Goal: Task Accomplishment & Management: Use online tool/utility

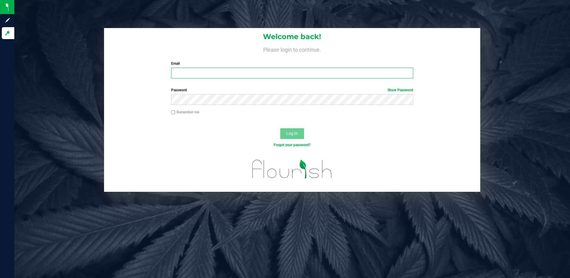
click at [191, 71] on input "Email" at bounding box center [292, 73] width 242 height 11
type input "pbosco@liveparallel.com"
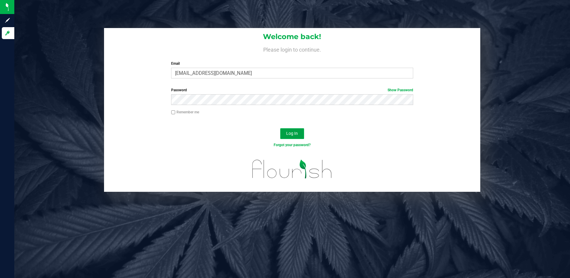
click at [287, 135] on span "Log In" at bounding box center [292, 133] width 12 height 5
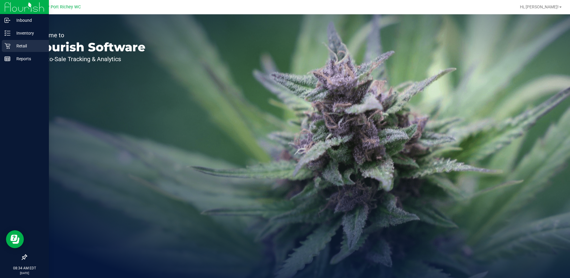
click at [7, 44] on icon at bounding box center [7, 46] width 6 height 6
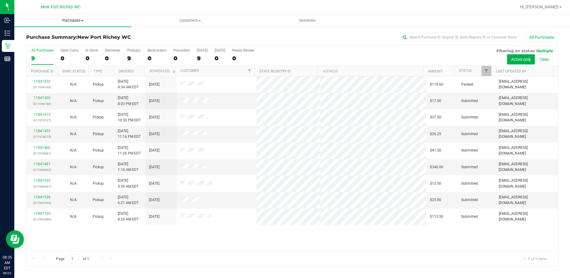
click at [72, 20] on span "Purchases" at bounding box center [72, 20] width 117 height 5
click at [67, 43] on li "Fulfillment" at bounding box center [72, 43] width 117 height 7
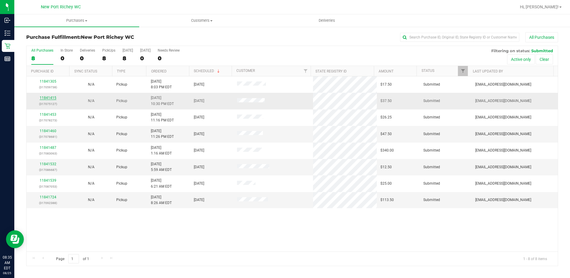
click at [51, 98] on link "11841415" at bounding box center [48, 98] width 17 height 4
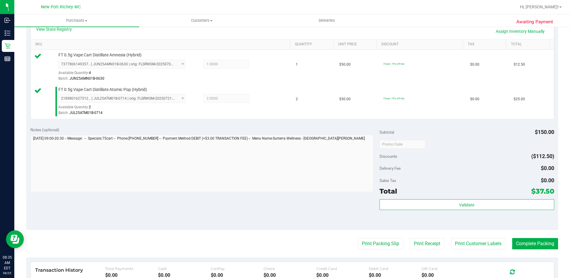
scroll to position [149, 0]
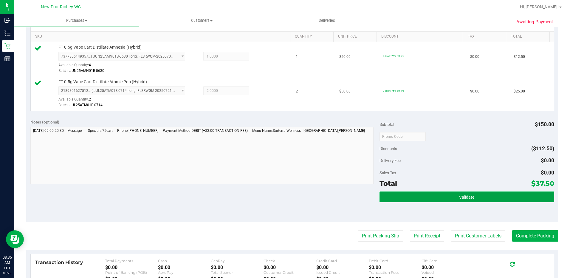
click at [432, 197] on button "Validate" at bounding box center [467, 196] width 175 height 11
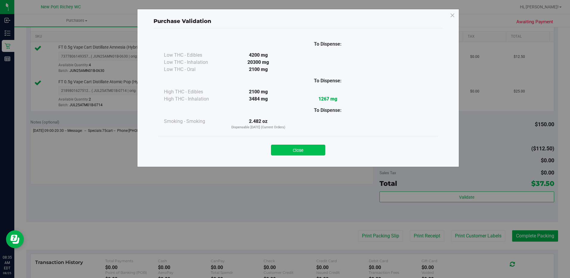
click at [307, 152] on button "Close" at bounding box center [298, 150] width 54 height 11
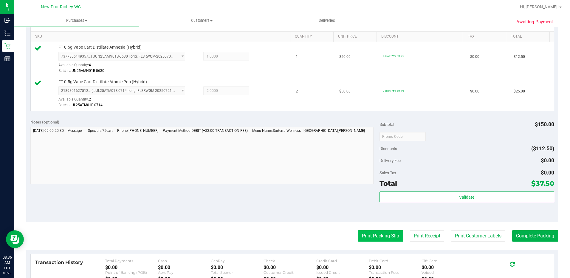
click at [382, 237] on button "Print Packing Slip" at bounding box center [380, 235] width 45 height 11
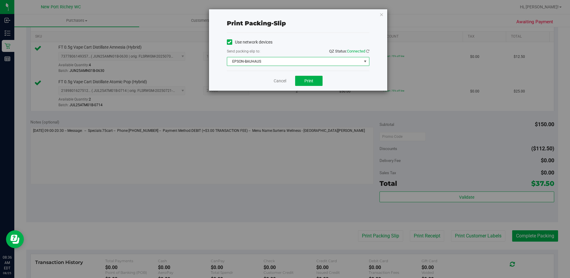
click at [366, 61] on span "select" at bounding box center [365, 61] width 5 height 5
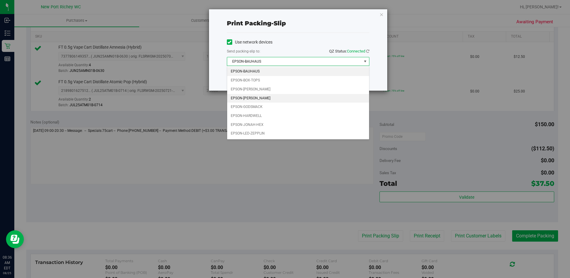
click at [316, 100] on li "EPSON-[PERSON_NAME]" at bounding box center [298, 98] width 142 height 9
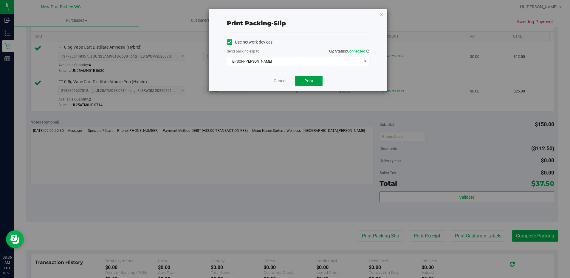
click at [315, 83] on button "Print" at bounding box center [308, 81] width 27 height 10
click at [280, 80] on link "Cancel" at bounding box center [280, 81] width 13 height 6
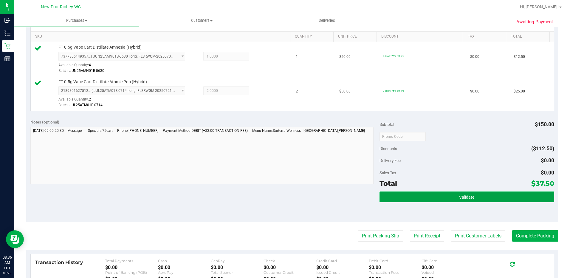
click at [462, 193] on button "Validate" at bounding box center [467, 196] width 175 height 11
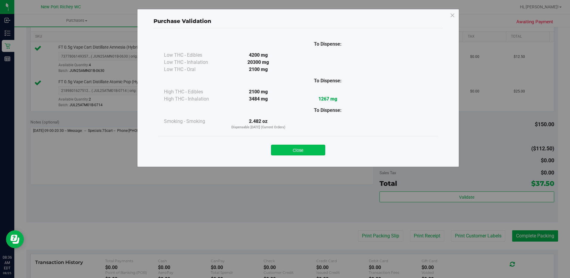
click at [304, 151] on button "Close" at bounding box center [298, 150] width 54 height 11
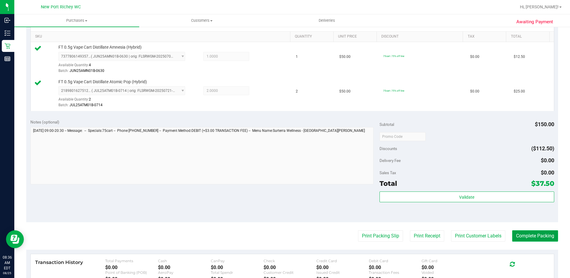
click at [540, 237] on button "Complete Packing" at bounding box center [535, 235] width 46 height 11
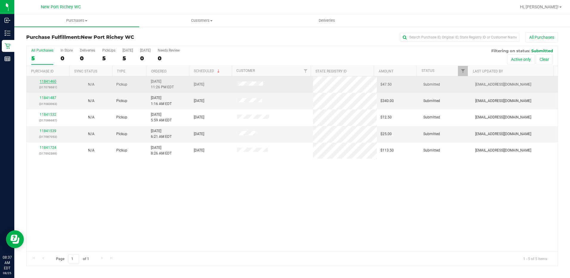
click at [50, 83] on link "11841460" at bounding box center [48, 81] width 17 height 4
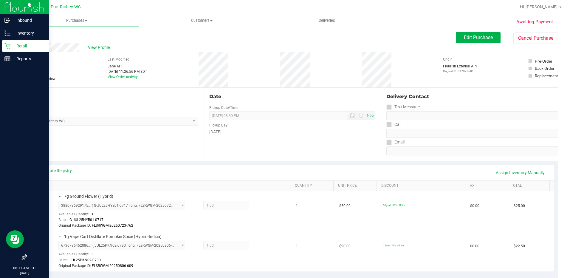
click at [10, 47] on p "Retail" at bounding box center [28, 45] width 36 height 7
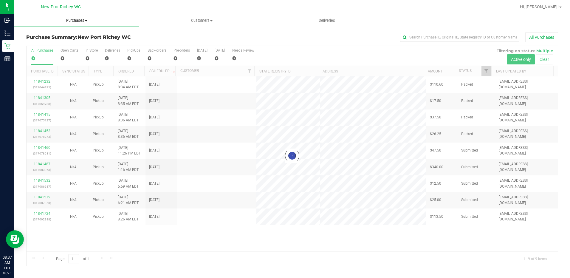
click at [76, 20] on span "Purchases" at bounding box center [76, 20] width 125 height 5
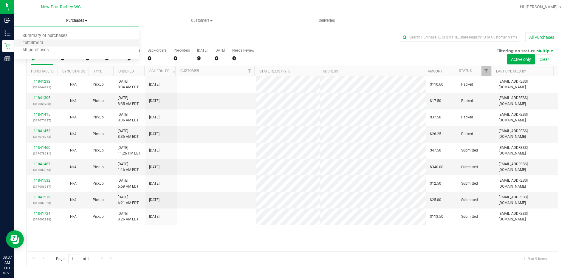
click at [72, 43] on li "Fulfillment" at bounding box center [76, 43] width 125 height 7
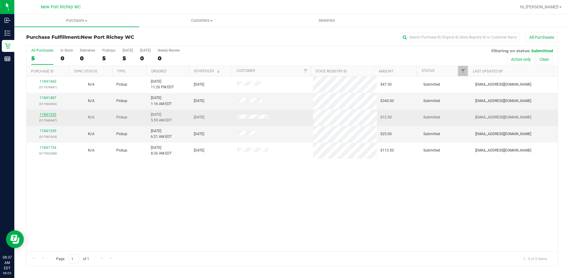
click at [53, 114] on link "11841532" at bounding box center [48, 114] width 17 height 4
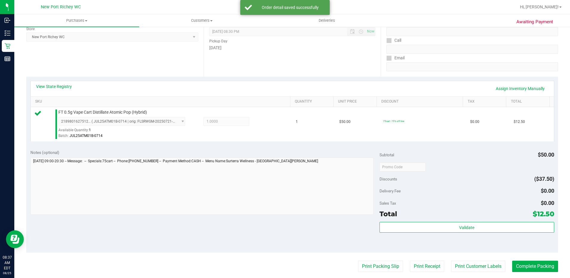
scroll to position [89, 0]
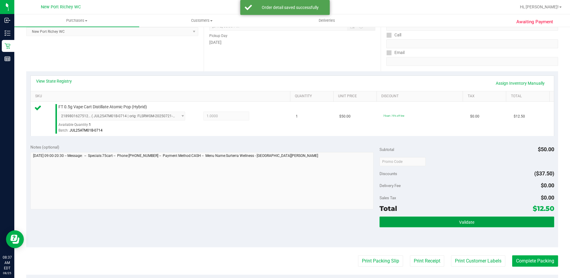
click at [442, 221] on button "Validate" at bounding box center [467, 221] width 175 height 11
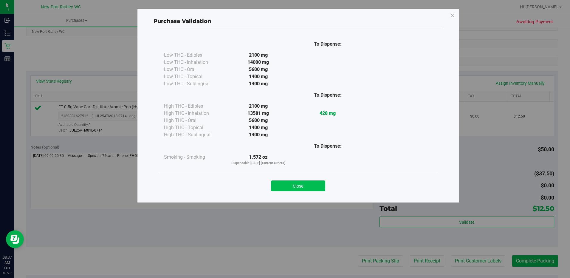
click at [307, 185] on button "Close" at bounding box center [298, 185] width 54 height 11
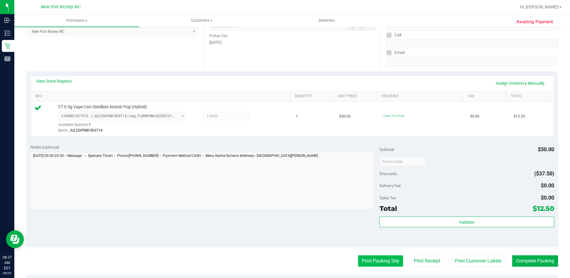
click at [373, 260] on button "Print Packing Slip" at bounding box center [380, 260] width 45 height 11
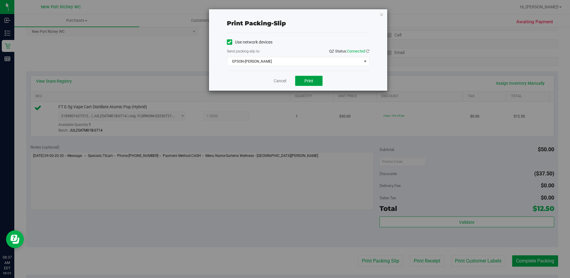
click at [315, 82] on button "Print" at bounding box center [308, 81] width 27 height 10
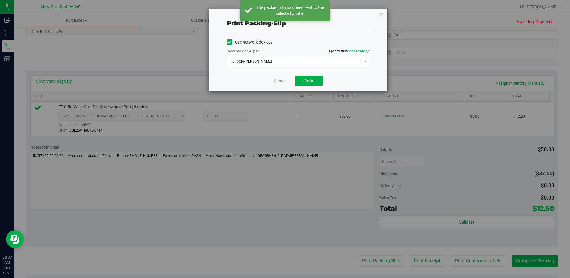
click at [282, 81] on link "Cancel" at bounding box center [280, 81] width 13 height 6
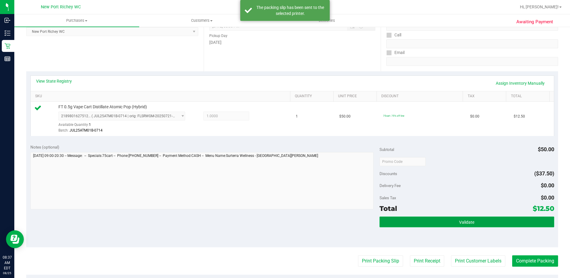
click at [447, 221] on button "Validate" at bounding box center [467, 221] width 175 height 11
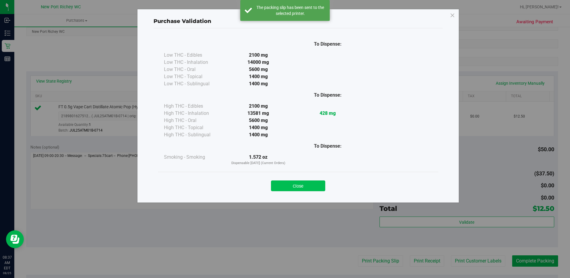
click at [305, 188] on button "Close" at bounding box center [298, 185] width 54 height 11
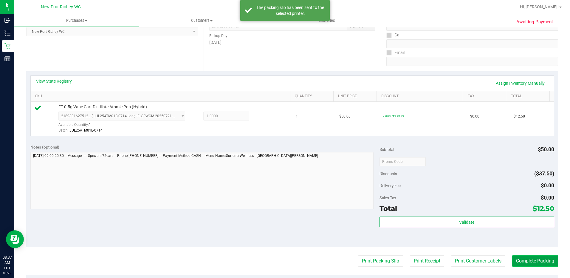
click at [544, 262] on button "Complete Packing" at bounding box center [535, 260] width 46 height 11
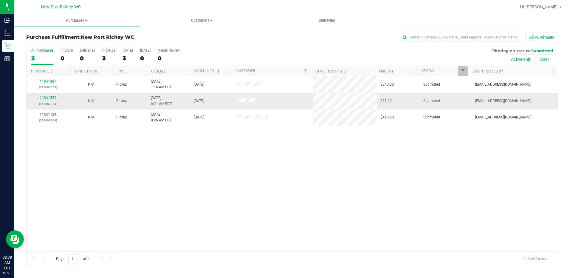
click at [47, 99] on link "11841539" at bounding box center [48, 98] width 17 height 4
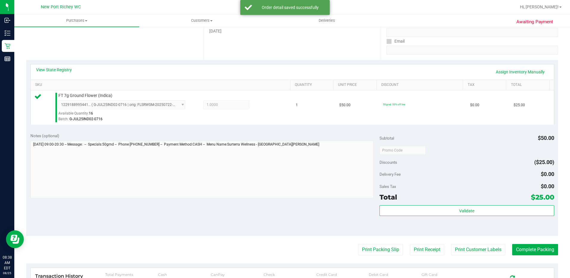
scroll to position [149, 0]
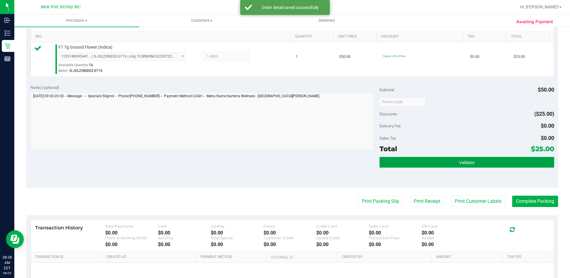
click at [474, 166] on button "Validate" at bounding box center [467, 162] width 175 height 11
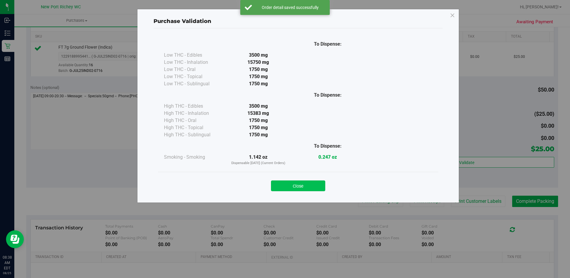
click at [319, 188] on button "Close" at bounding box center [298, 185] width 54 height 11
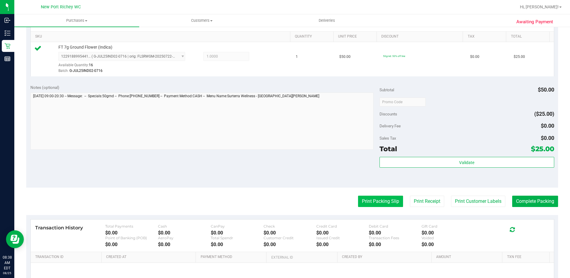
click at [385, 205] on button "Print Packing Slip" at bounding box center [380, 201] width 45 height 11
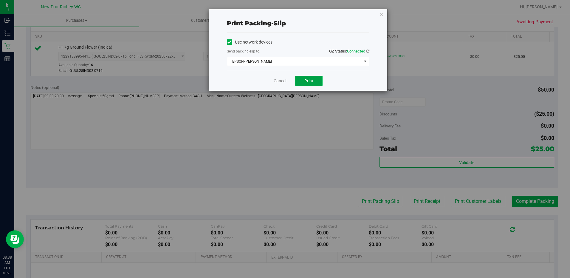
click at [307, 83] on button "Print" at bounding box center [308, 81] width 27 height 10
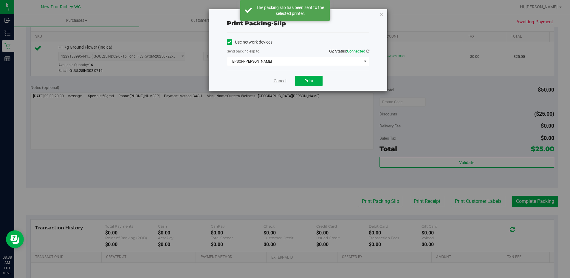
click at [278, 81] on link "Cancel" at bounding box center [280, 81] width 13 height 6
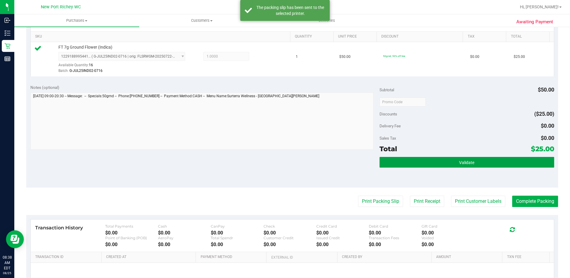
click at [442, 162] on button "Validate" at bounding box center [467, 162] width 175 height 11
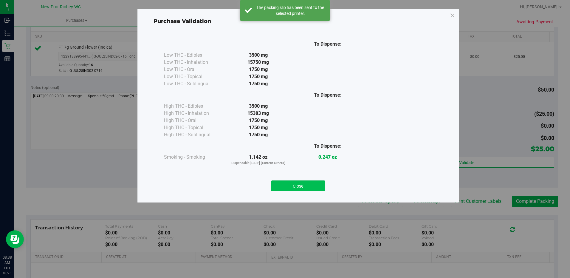
click at [318, 185] on button "Close" at bounding box center [298, 185] width 54 height 11
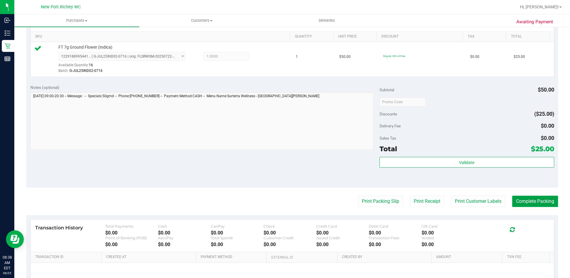
click at [536, 201] on button "Complete Packing" at bounding box center [535, 201] width 46 height 11
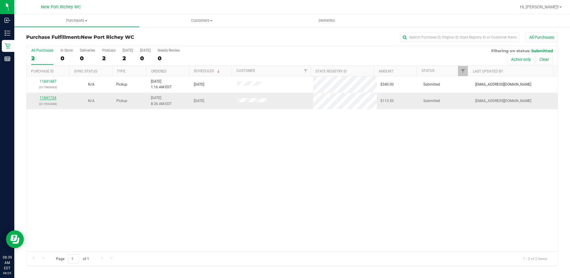
click at [49, 99] on link "11841724" at bounding box center [48, 98] width 17 height 4
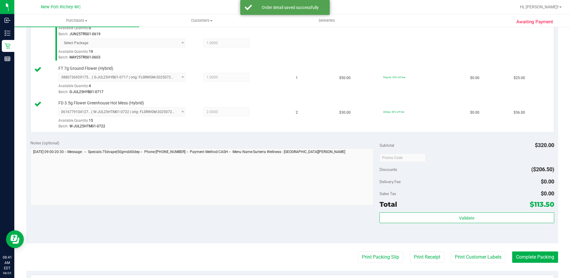
scroll to position [298, 0]
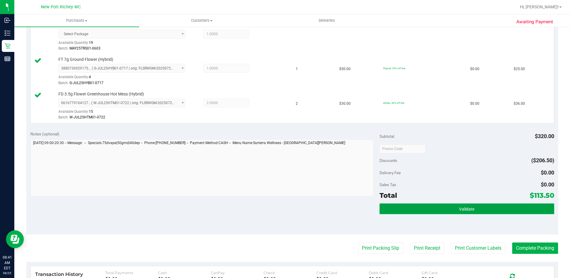
click at [445, 210] on button "Validate" at bounding box center [467, 208] width 175 height 11
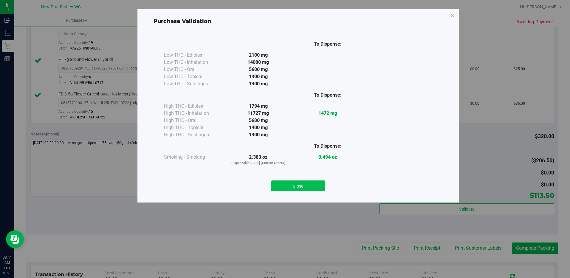
click at [318, 184] on button "Close" at bounding box center [298, 185] width 54 height 11
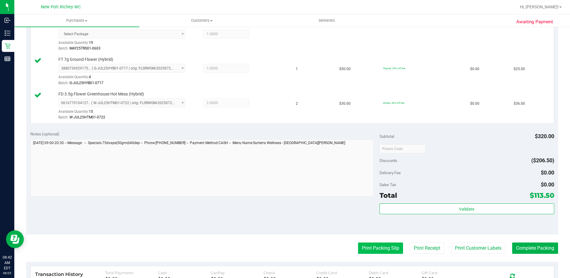
click at [367, 248] on button "Print Packing Slip" at bounding box center [380, 247] width 45 height 11
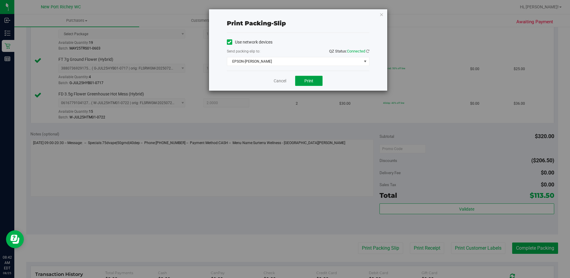
click at [313, 80] on span "Print" at bounding box center [308, 80] width 9 height 5
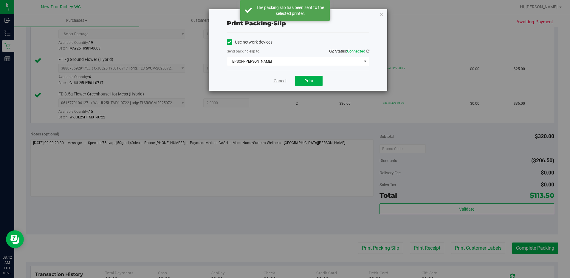
click at [282, 81] on link "Cancel" at bounding box center [280, 81] width 13 height 6
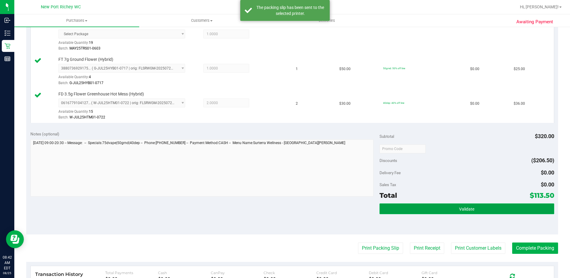
click at [459, 211] on span "Validate" at bounding box center [466, 209] width 15 height 5
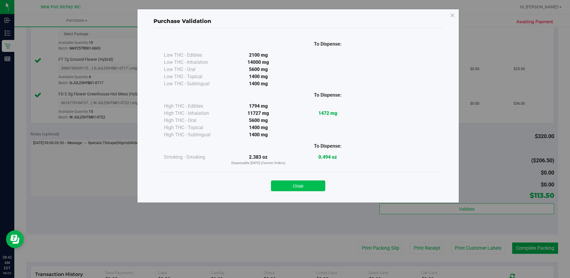
click at [306, 187] on button "Close" at bounding box center [298, 185] width 54 height 11
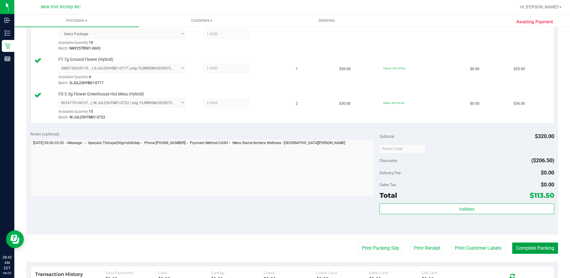
click at [514, 249] on button "Complete Packing" at bounding box center [535, 247] width 46 height 11
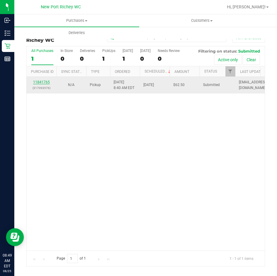
click at [43, 82] on link "11841765" at bounding box center [41, 82] width 17 height 4
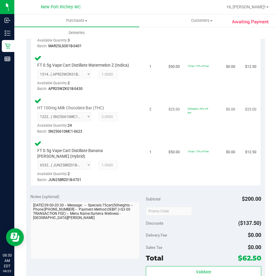
scroll to position [235, 0]
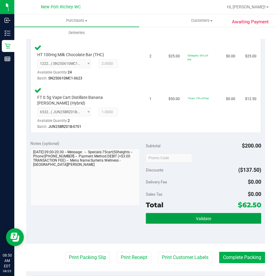
click at [196, 219] on span "Validate" at bounding box center [203, 218] width 15 height 5
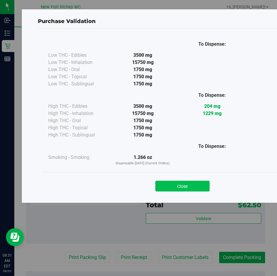
click at [183, 186] on button "Close" at bounding box center [182, 185] width 54 height 11
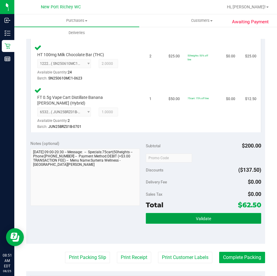
click at [199, 219] on span "Validate" at bounding box center [203, 218] width 15 height 5
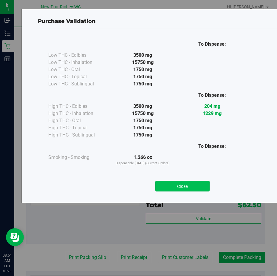
click at [176, 185] on button "Close" at bounding box center [182, 185] width 54 height 11
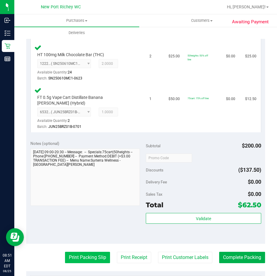
click at [87, 260] on button "Print Packing Slip" at bounding box center [87, 256] width 45 height 11
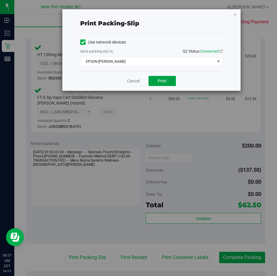
click at [164, 82] on span "Print" at bounding box center [162, 80] width 9 height 5
click at [138, 78] on link "Cancel" at bounding box center [133, 81] width 13 height 6
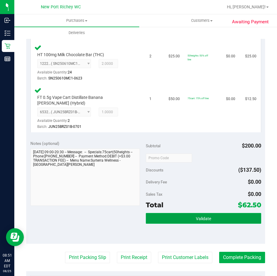
click at [197, 215] on button "Validate" at bounding box center [203, 218] width 115 height 11
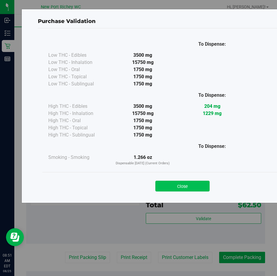
click at [189, 185] on button "Close" at bounding box center [182, 185] width 54 height 11
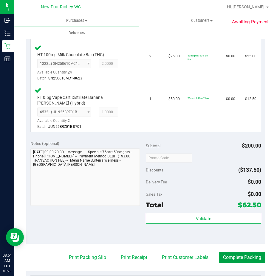
click at [242, 255] on button "Complete Packing" at bounding box center [242, 256] width 46 height 11
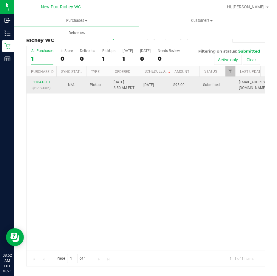
click at [41, 84] on link "11841810" at bounding box center [41, 82] width 17 height 4
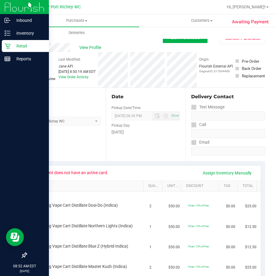
click at [9, 46] on icon at bounding box center [7, 46] width 6 height 6
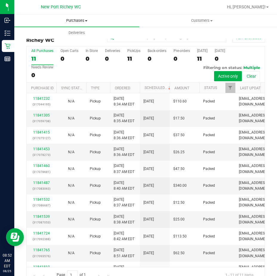
click at [81, 20] on span "Purchases" at bounding box center [76, 20] width 125 height 5
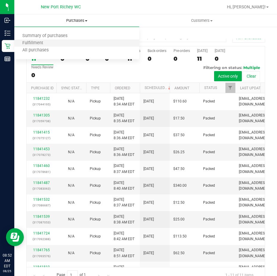
click at [71, 42] on li "Fulfillment" at bounding box center [76, 43] width 125 height 7
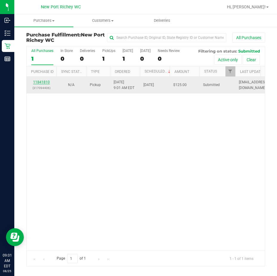
click at [44, 82] on link "11841810" at bounding box center [41, 82] width 17 height 4
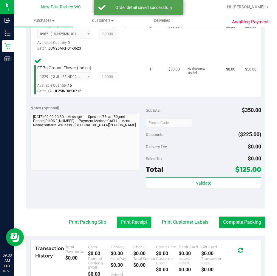
scroll to position [328, 0]
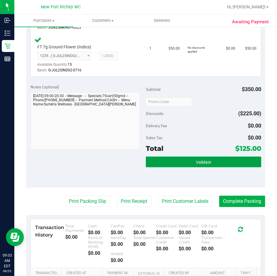
click at [200, 164] on span "Validate" at bounding box center [203, 162] width 15 height 5
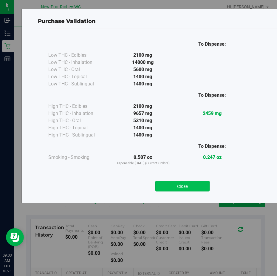
click at [172, 185] on button "Close" at bounding box center [182, 185] width 54 height 11
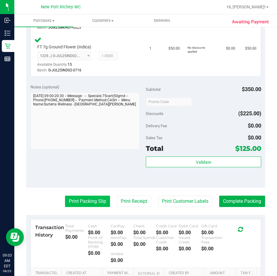
click at [92, 207] on button "Print Packing Slip" at bounding box center [87, 200] width 45 height 11
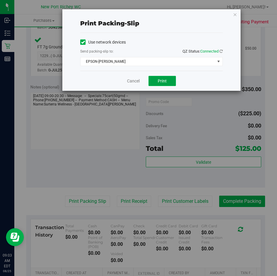
click at [170, 81] on button "Print" at bounding box center [162, 81] width 27 height 10
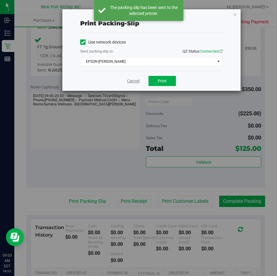
click at [133, 79] on link "Cancel" at bounding box center [133, 81] width 13 height 6
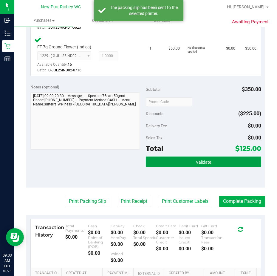
click at [198, 164] on span "Validate" at bounding box center [203, 162] width 15 height 5
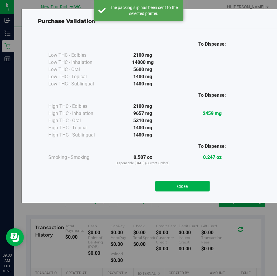
click at [165, 183] on button "Close" at bounding box center [182, 185] width 54 height 11
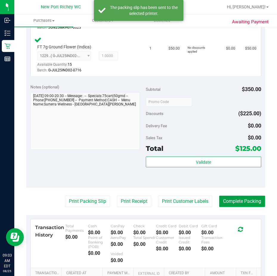
click at [237, 206] on button "Complete Packing" at bounding box center [242, 200] width 46 height 11
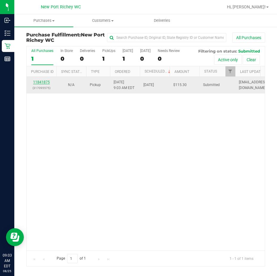
click at [41, 82] on link "11841875" at bounding box center [41, 82] width 17 height 4
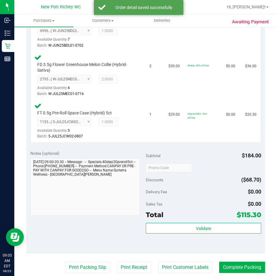
scroll to position [268, 0]
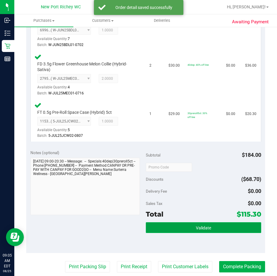
click at [196, 228] on span "Validate" at bounding box center [203, 227] width 15 height 5
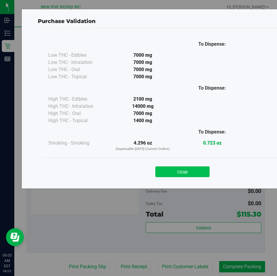
click at [193, 172] on button "Close" at bounding box center [182, 171] width 54 height 11
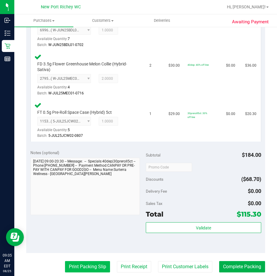
click at [95, 267] on button "Print Packing Slip" at bounding box center [87, 266] width 45 height 11
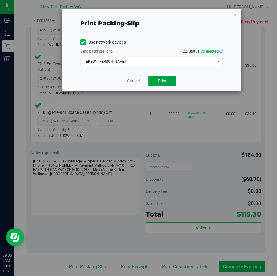
click at [168, 83] on button "Print" at bounding box center [162, 81] width 27 height 10
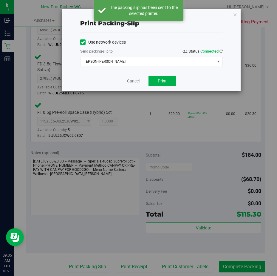
click at [132, 81] on link "Cancel" at bounding box center [133, 81] width 13 height 6
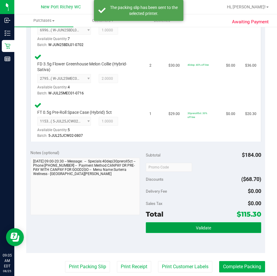
click at [192, 230] on button "Validate" at bounding box center [203, 227] width 115 height 11
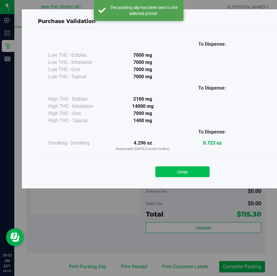
click at [191, 172] on button "Close" at bounding box center [182, 171] width 54 height 11
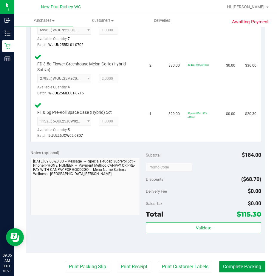
click at [250, 266] on button "Complete Packing" at bounding box center [242, 266] width 46 height 11
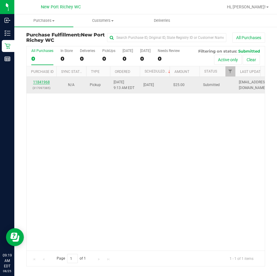
click at [43, 81] on link "11841968" at bounding box center [41, 82] width 17 height 4
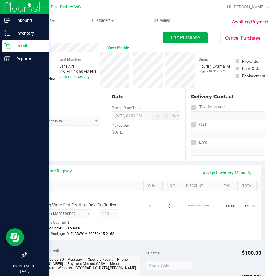
click at [7, 46] on icon at bounding box center [7, 46] width 6 height 6
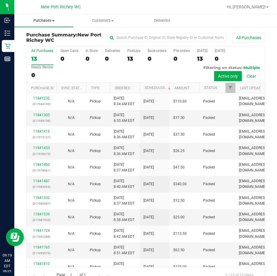
click at [51, 21] on span "Purchases" at bounding box center [43, 20] width 59 height 5
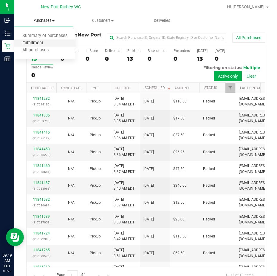
click at [47, 42] on span "Fulfillment" at bounding box center [32, 43] width 37 height 5
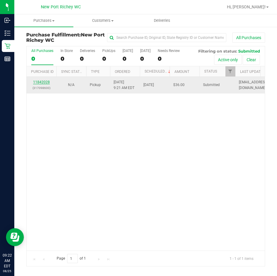
click at [43, 83] on link "11842028" at bounding box center [41, 82] width 17 height 4
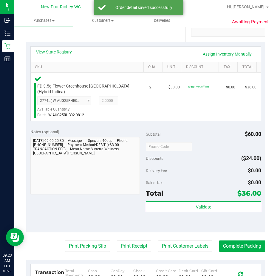
scroll to position [119, 0]
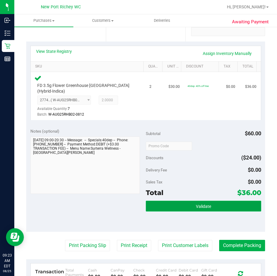
click at [189, 203] on button "Validate" at bounding box center [203, 205] width 115 height 11
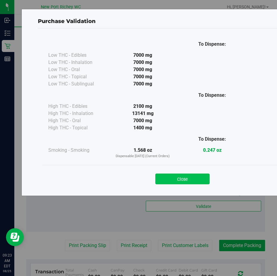
click at [186, 175] on button "Close" at bounding box center [182, 178] width 54 height 11
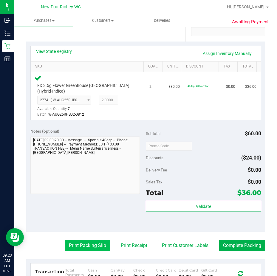
click at [86, 242] on button "Print Packing Slip" at bounding box center [87, 244] width 45 height 11
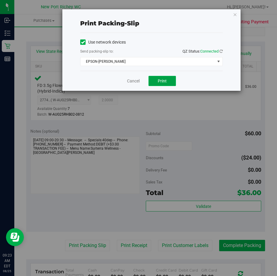
click at [166, 82] on span "Print" at bounding box center [162, 80] width 9 height 5
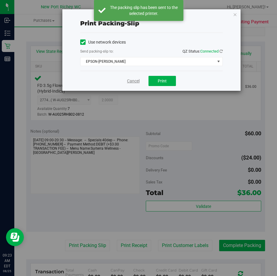
click at [132, 83] on link "Cancel" at bounding box center [133, 81] width 13 height 6
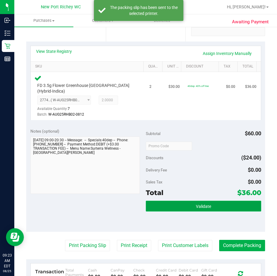
click at [196, 205] on span "Validate" at bounding box center [203, 206] width 15 height 5
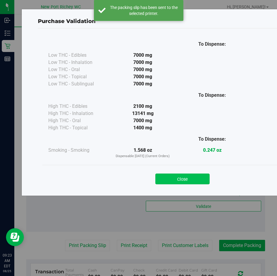
click at [176, 176] on button "Close" at bounding box center [182, 178] width 54 height 11
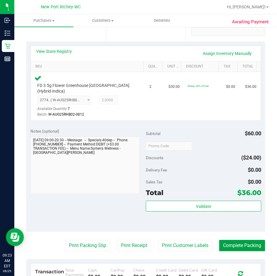
click at [240, 245] on button "Complete Packing" at bounding box center [242, 244] width 46 height 11
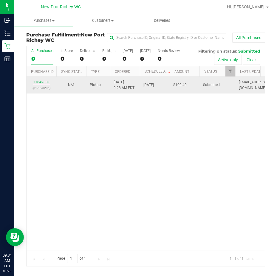
click at [41, 83] on link "11842081" at bounding box center [41, 82] width 17 height 4
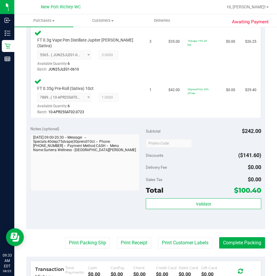
scroll to position [298, 0]
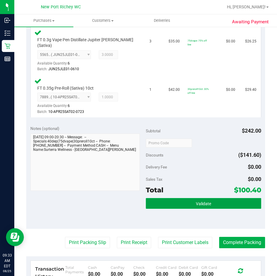
click at [199, 201] on span "Validate" at bounding box center [203, 203] width 15 height 5
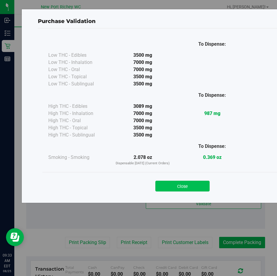
click at [180, 183] on button "Close" at bounding box center [182, 185] width 54 height 11
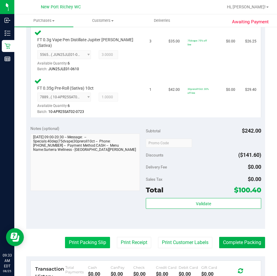
click at [85, 236] on button "Print Packing Slip" at bounding box center [87, 241] width 45 height 11
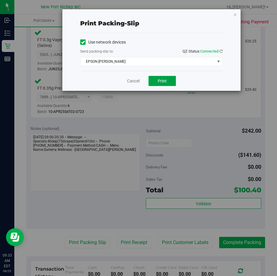
click at [166, 81] on span "Print" at bounding box center [162, 80] width 9 height 5
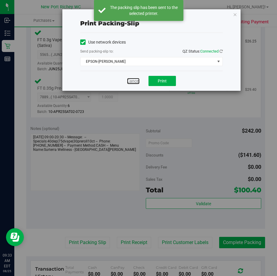
click at [135, 80] on link "Cancel" at bounding box center [133, 81] width 13 height 6
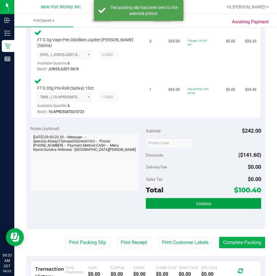
click at [182, 198] on button "Validate" at bounding box center [203, 203] width 115 height 11
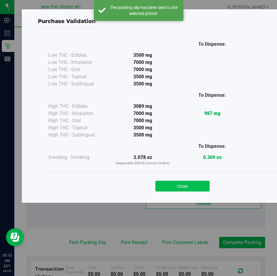
click at [185, 183] on button "Close" at bounding box center [182, 185] width 54 height 11
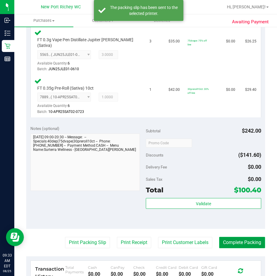
click at [244, 237] on button "Complete Packing" at bounding box center [242, 241] width 46 height 11
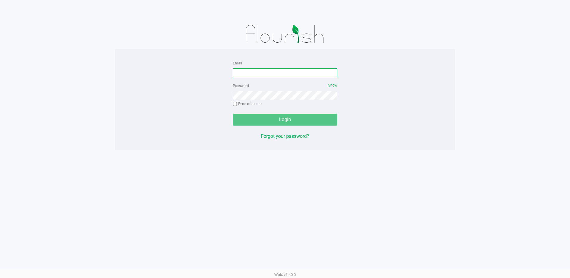
click at [255, 72] on input "Email" at bounding box center [285, 72] width 104 height 9
type input "[EMAIL_ADDRESS][DOMAIN_NAME]"
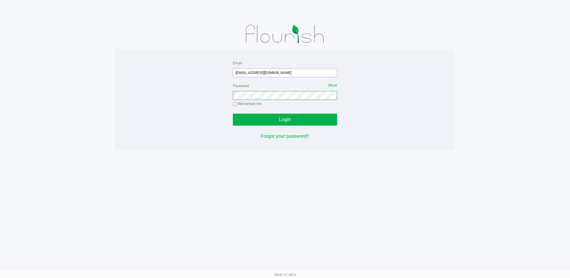
click at [233, 114] on button "Login" at bounding box center [285, 120] width 104 height 12
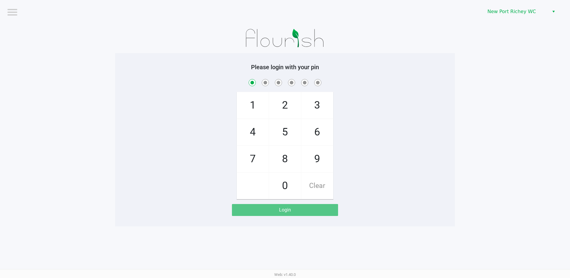
checkbox input "true"
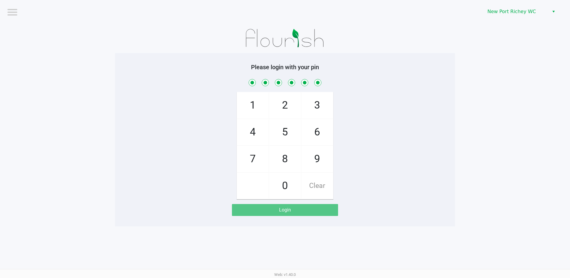
checkbox input "true"
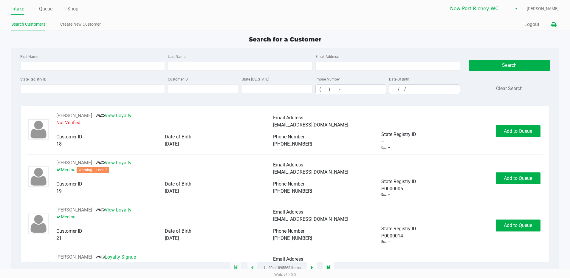
click at [555, 25] on icon at bounding box center [553, 25] width 5 height 4
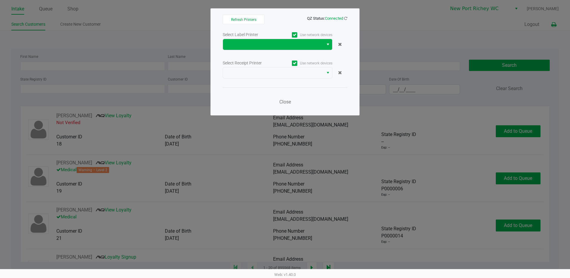
click at [328, 43] on span "Select" at bounding box center [328, 44] width 5 height 7
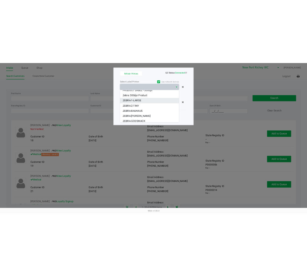
scroll to position [45, 0]
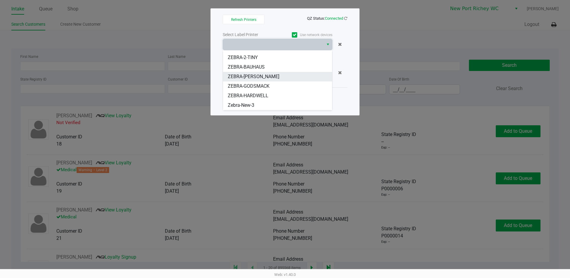
click at [247, 77] on span "ZEBRA-[PERSON_NAME]" at bounding box center [254, 76] width 52 height 7
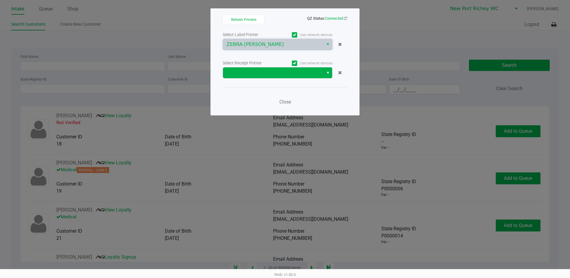
click at [327, 72] on span "Select" at bounding box center [328, 72] width 5 height 7
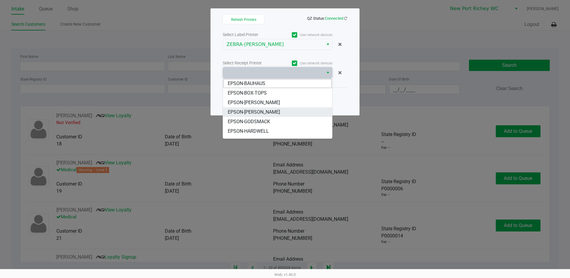
click at [258, 110] on span "EPSON-[PERSON_NAME]" at bounding box center [254, 112] width 52 height 7
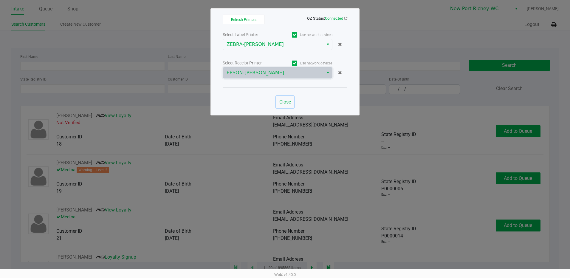
click at [284, 103] on span "Close" at bounding box center [285, 102] width 12 height 6
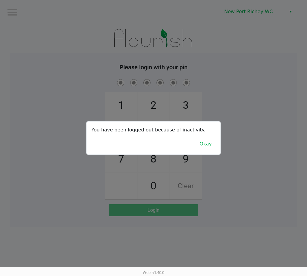
click at [203, 144] on button "Okay" at bounding box center [205, 143] width 20 height 11
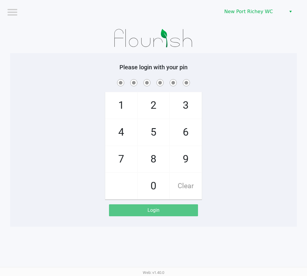
click at [156, 134] on span "5" at bounding box center [153, 132] width 32 height 26
checkbox input "true"
drag, startPoint x: 182, startPoint y: 111, endPoint x: 185, endPoint y: 112, distance: 3.2
click at [183, 111] on span "3" at bounding box center [186, 105] width 32 height 26
checkbox input "true"
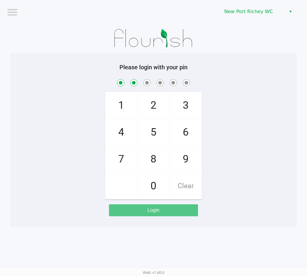
click at [160, 189] on span "0" at bounding box center [153, 186] width 32 height 26
checkbox input "true"
click at [181, 134] on span "6" at bounding box center [186, 132] width 32 height 26
checkbox input "true"
click at [191, 158] on span "9" at bounding box center [186, 159] width 32 height 26
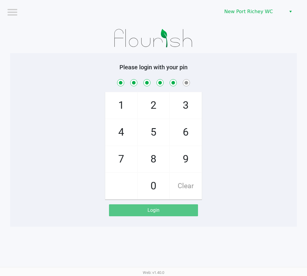
checkbox input "true"
click at [125, 158] on span "7" at bounding box center [121, 159] width 32 height 26
checkbox input "true"
